Goal: Communication & Community: Participate in discussion

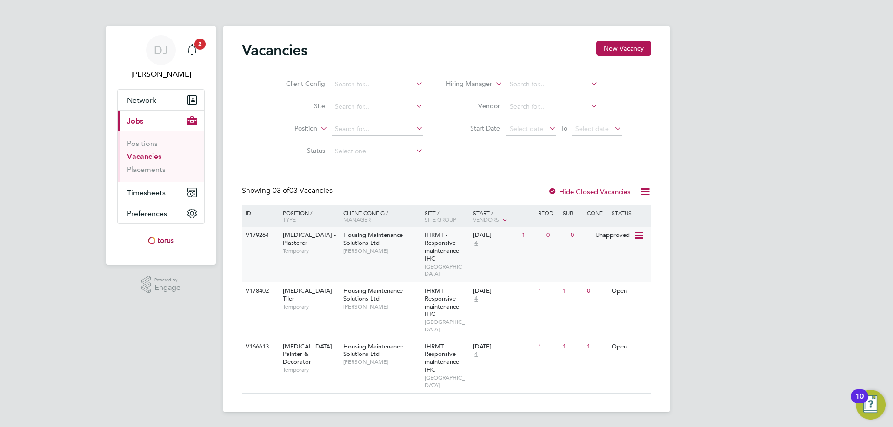
click at [349, 239] on span "Housing Maintenance Solutions Ltd" at bounding box center [373, 239] width 60 height 16
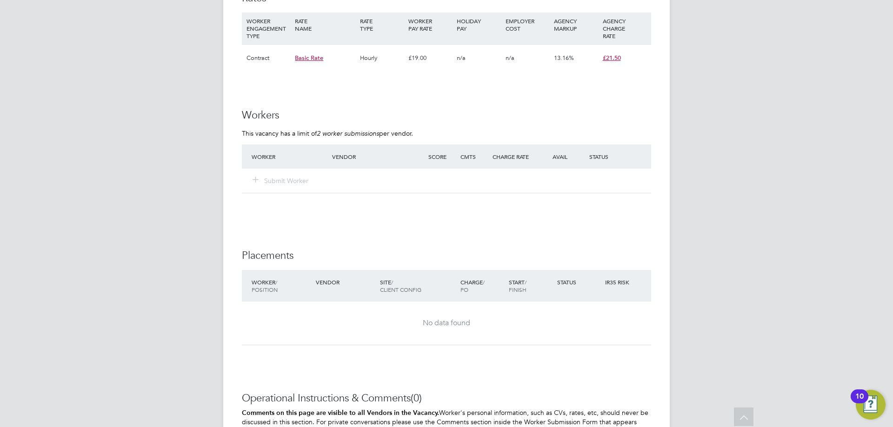
scroll to position [721, 0]
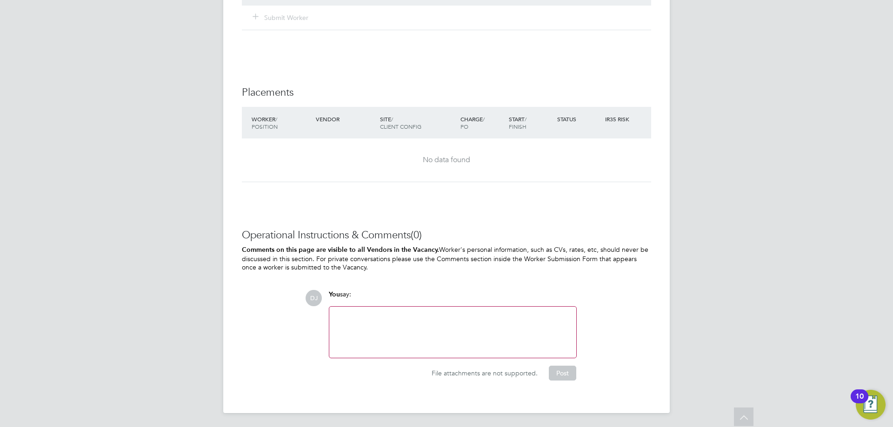
click at [399, 323] on div at bounding box center [453, 332] width 236 height 40
click at [350, 338] on div "Business Case" at bounding box center [453, 332] width 236 height 40
click at [408, 324] on div "Business Case" at bounding box center [453, 332] width 236 height 40
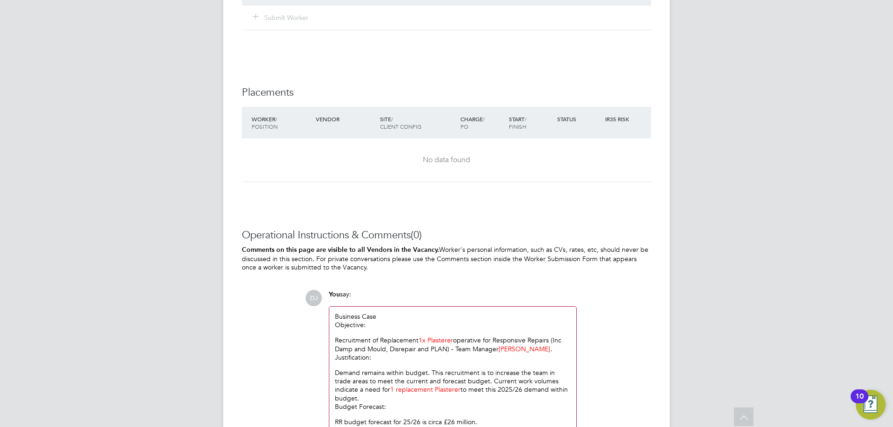
scroll to position [885, 0]
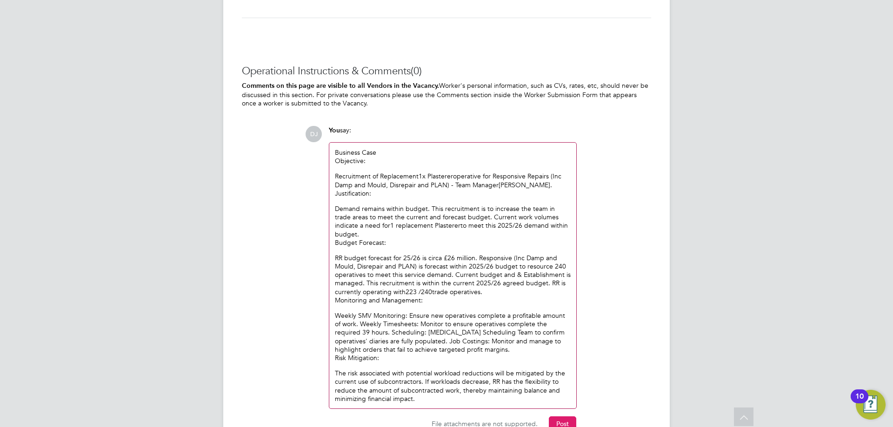
click at [565, 417] on button "Post" at bounding box center [562, 424] width 27 height 15
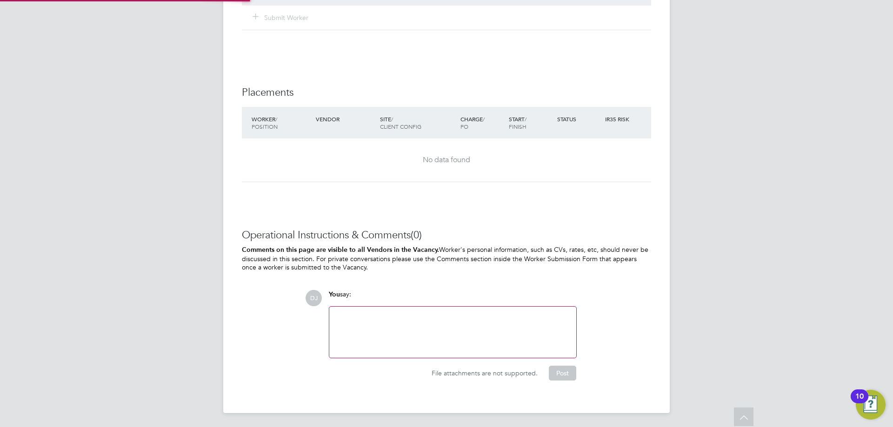
scroll to position [862, 0]
